Goal: Task Accomplishment & Management: Manage account settings

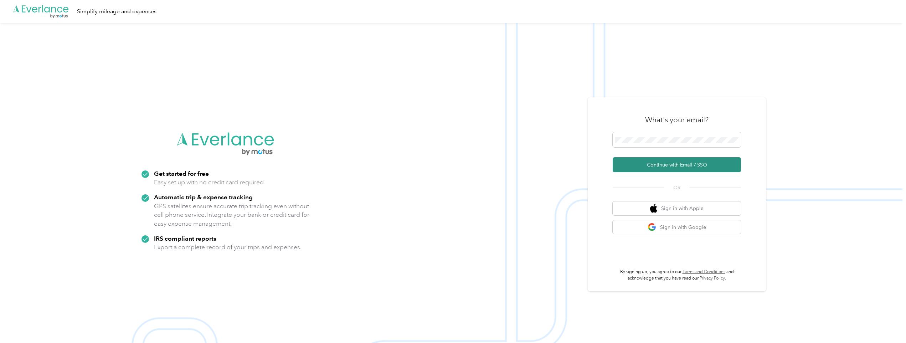
click at [672, 165] on button "Continue with Email / SSO" at bounding box center [677, 164] width 128 height 15
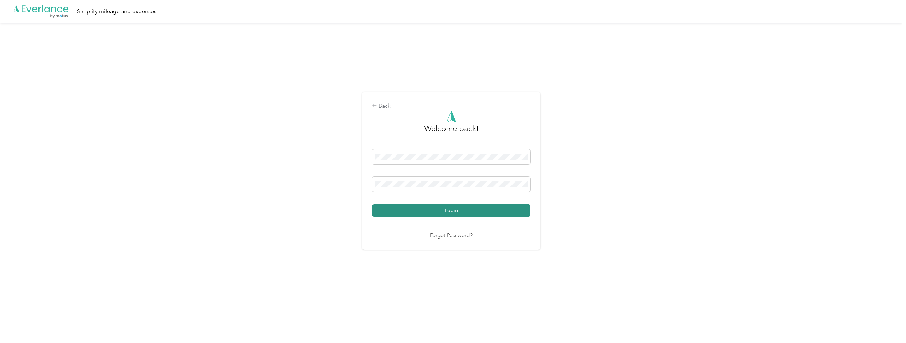
click at [454, 214] on button "Login" at bounding box center [451, 210] width 158 height 12
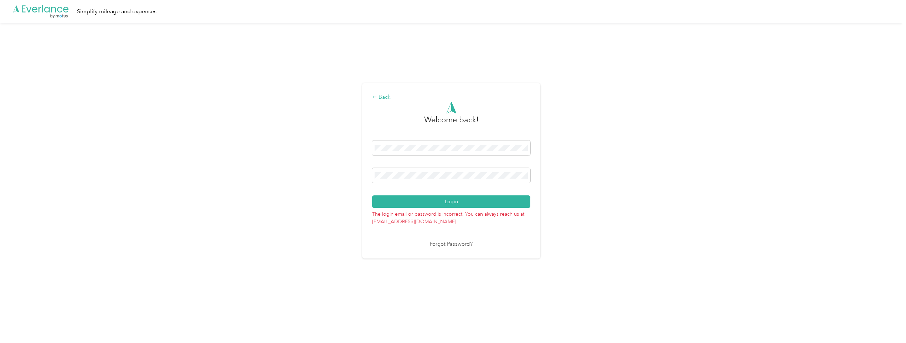
click at [387, 97] on div "Back" at bounding box center [451, 97] width 158 height 9
